Goal: Task Accomplishment & Management: Manage account settings

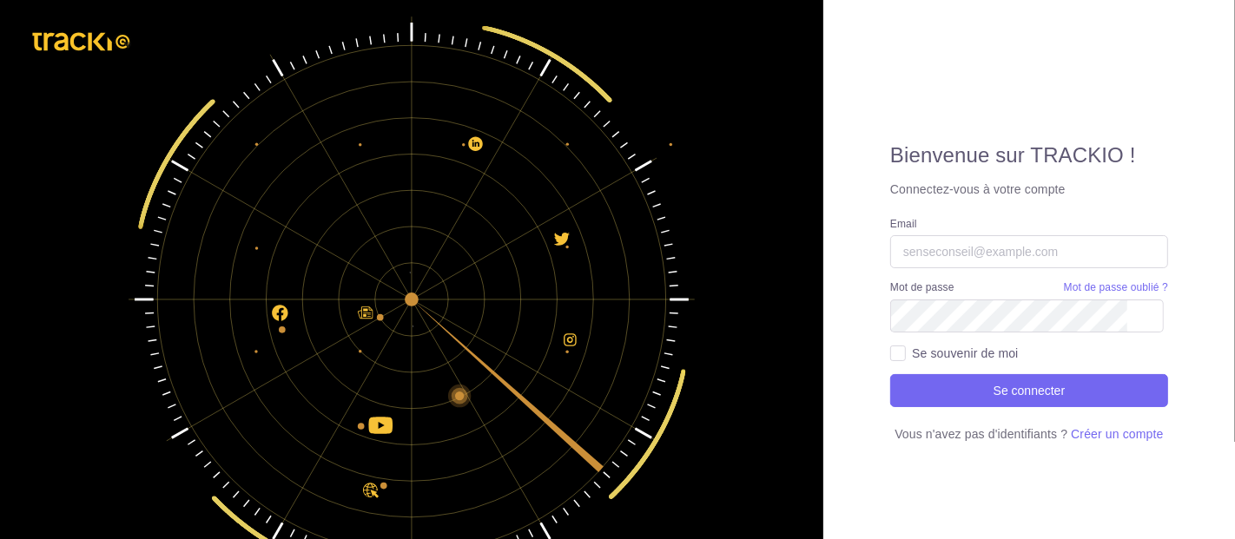
type input "[EMAIL_ADDRESS][DOMAIN_NAME]"
click at [674, 28] on img at bounding box center [411, 299] width 599 height 599
click at [562, 224] on img at bounding box center [411, 299] width 599 height 599
type input "[EMAIL_ADDRESS][DOMAIN_NAME]"
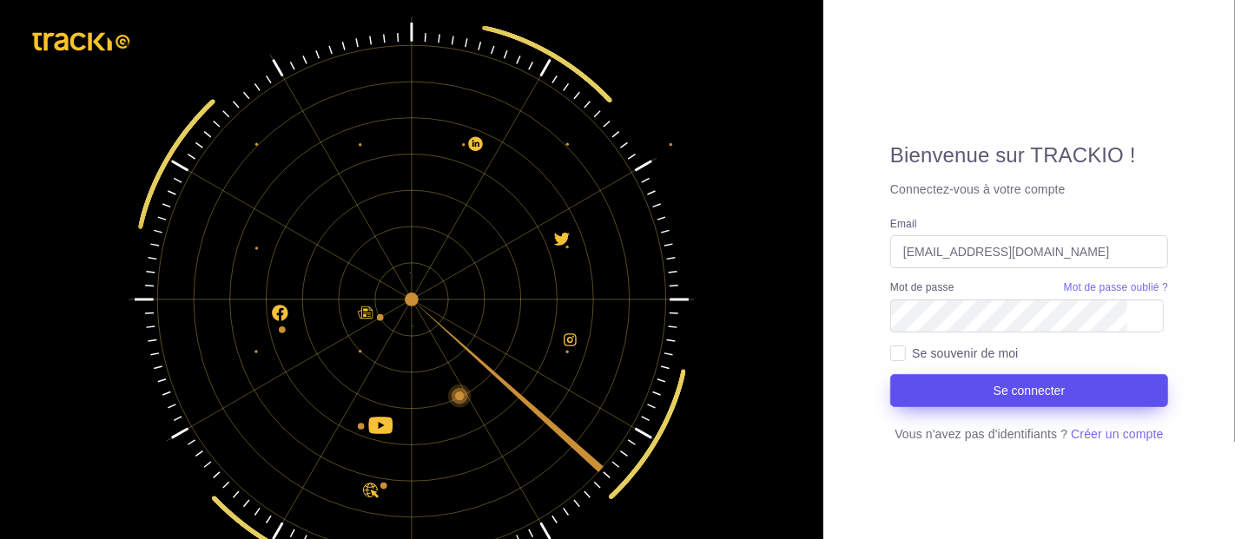
click at [976, 394] on button "Se connecter" at bounding box center [1029, 390] width 278 height 33
